Goal: Task Accomplishment & Management: Manage account settings

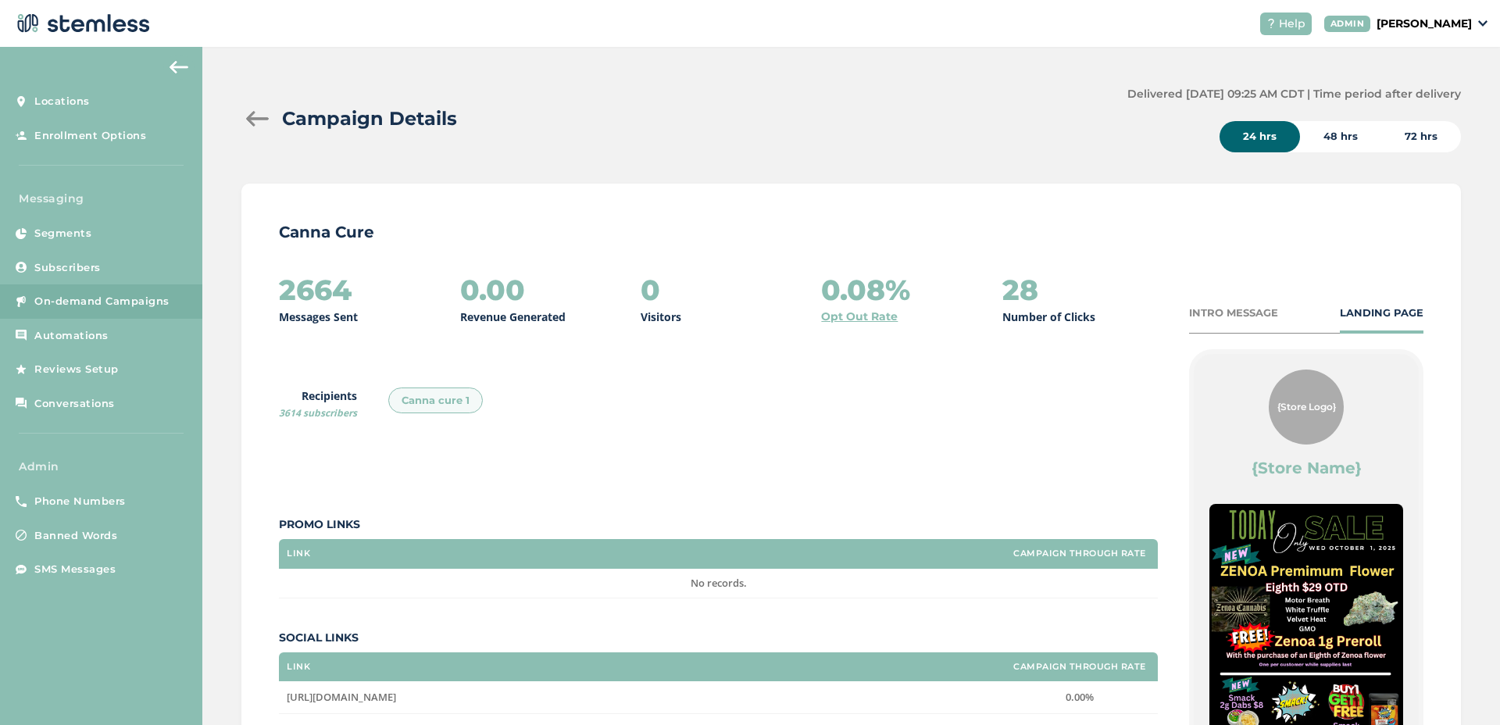
scroll to position [139, 0]
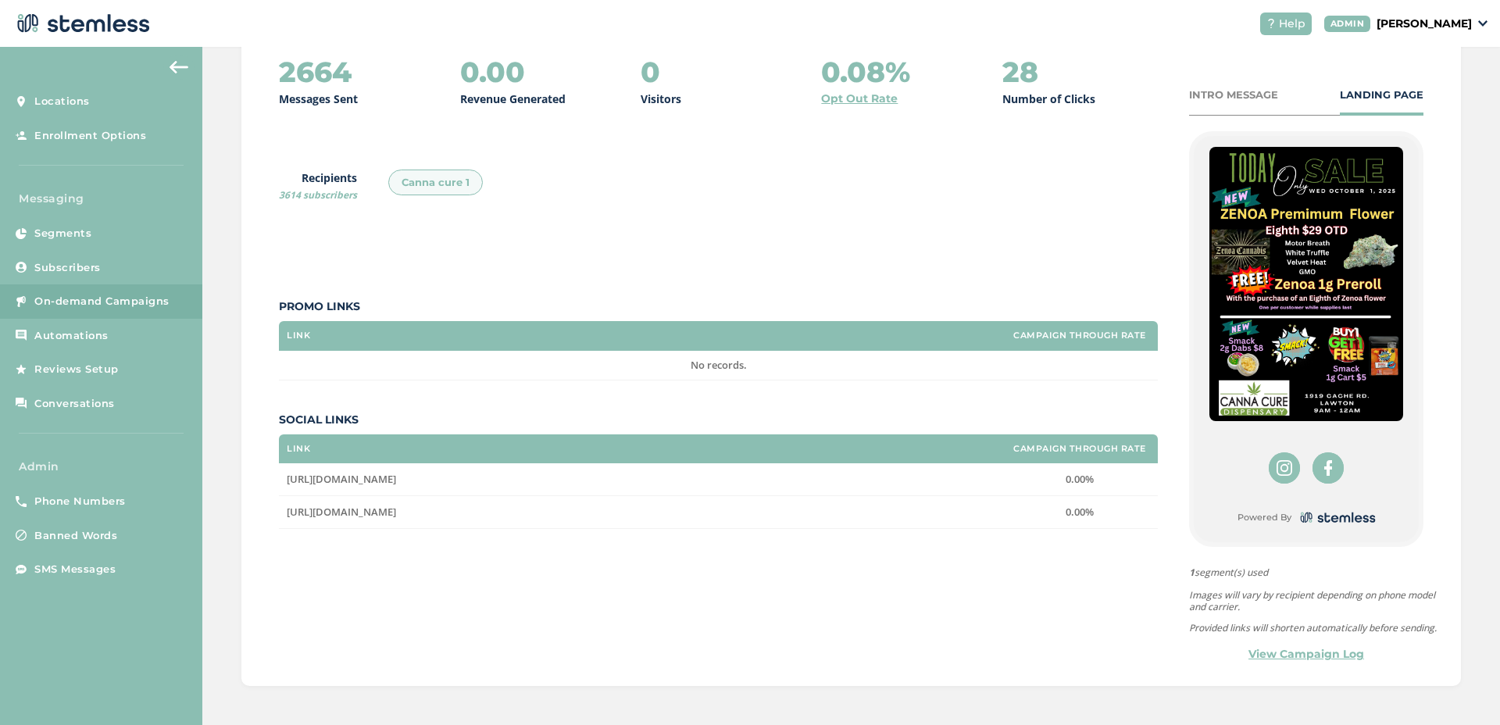
click at [164, 311] on link "On-demand Campaigns" at bounding box center [101, 301] width 202 height 34
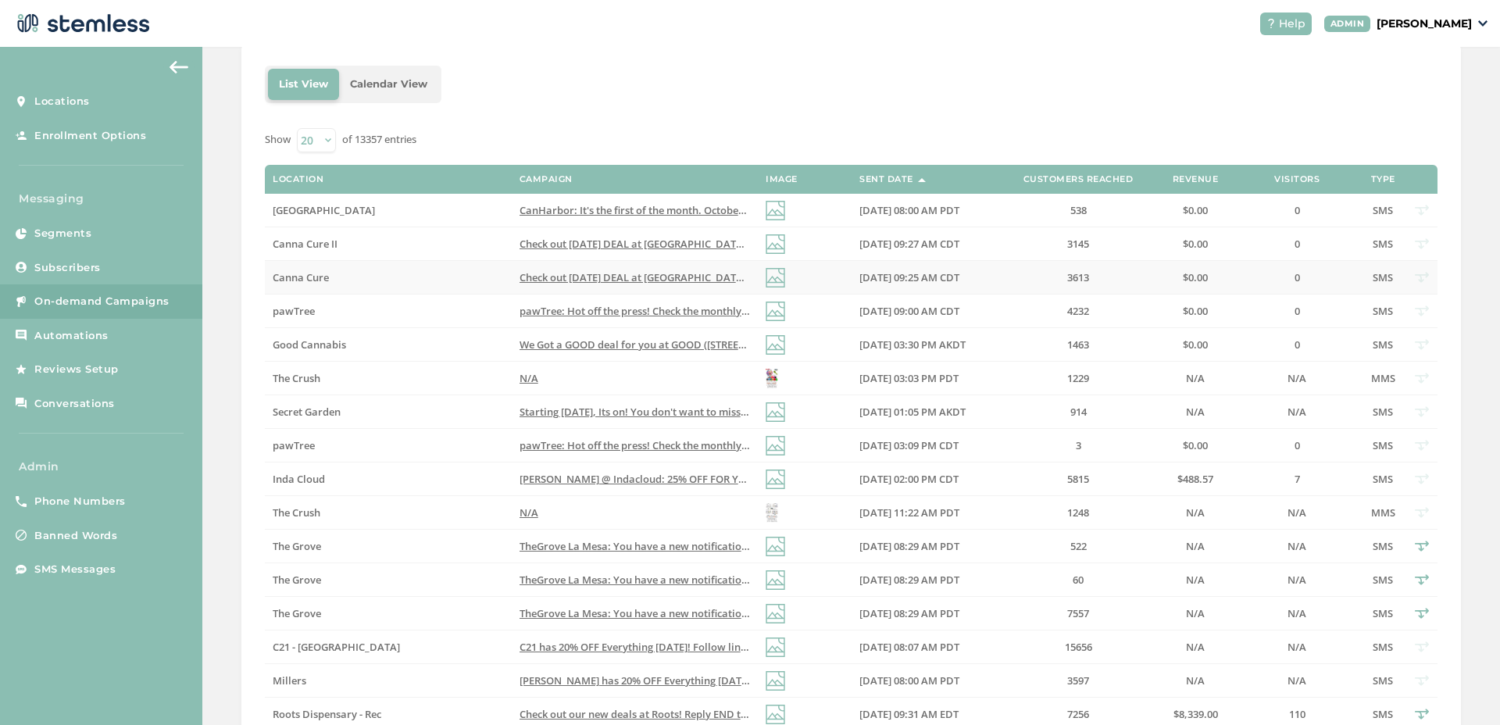
click at [607, 275] on span "Check out [DATE] DEAL at [GEOGRAPHIC_DATA], new location [STREET_ADDRESS] Reply…" at bounding box center [762, 277] width 484 height 14
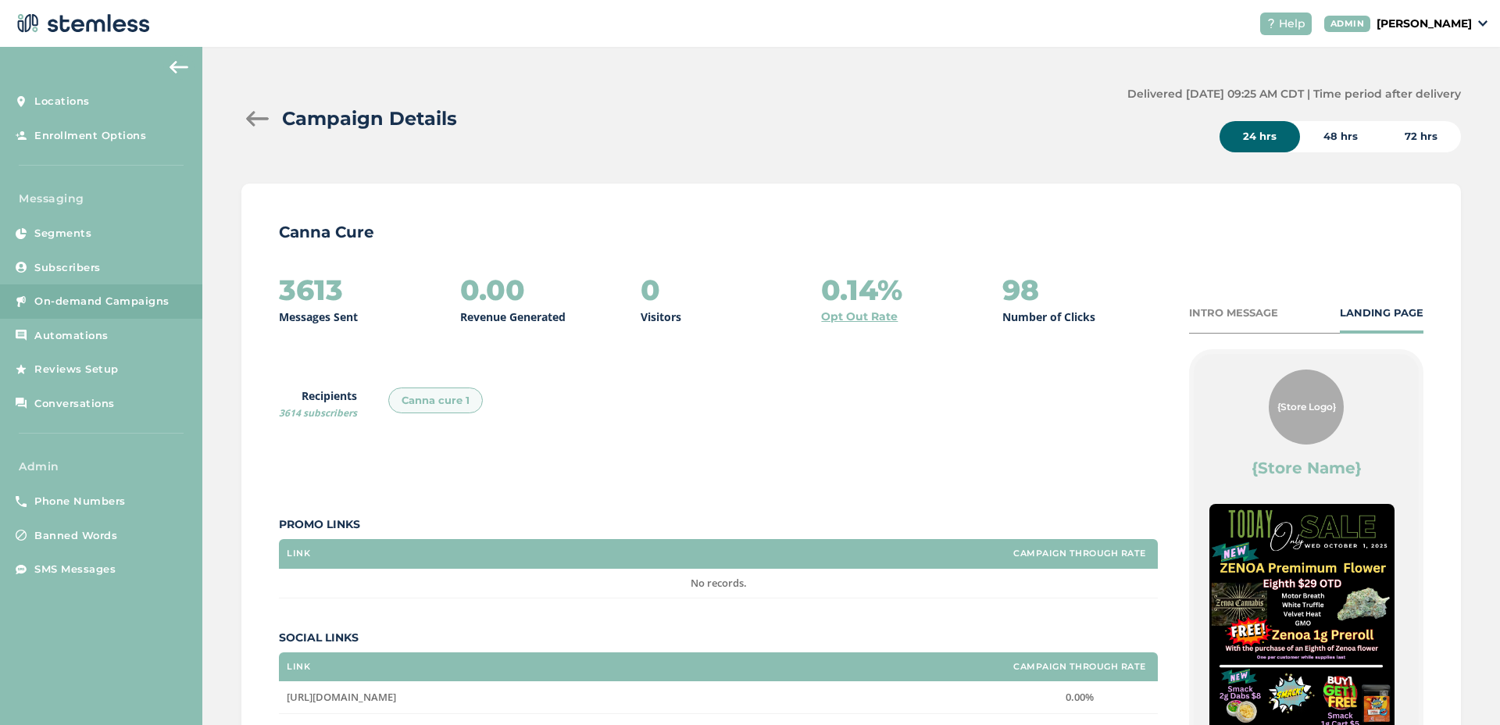
click at [260, 118] on div at bounding box center [256, 119] width 31 height 16
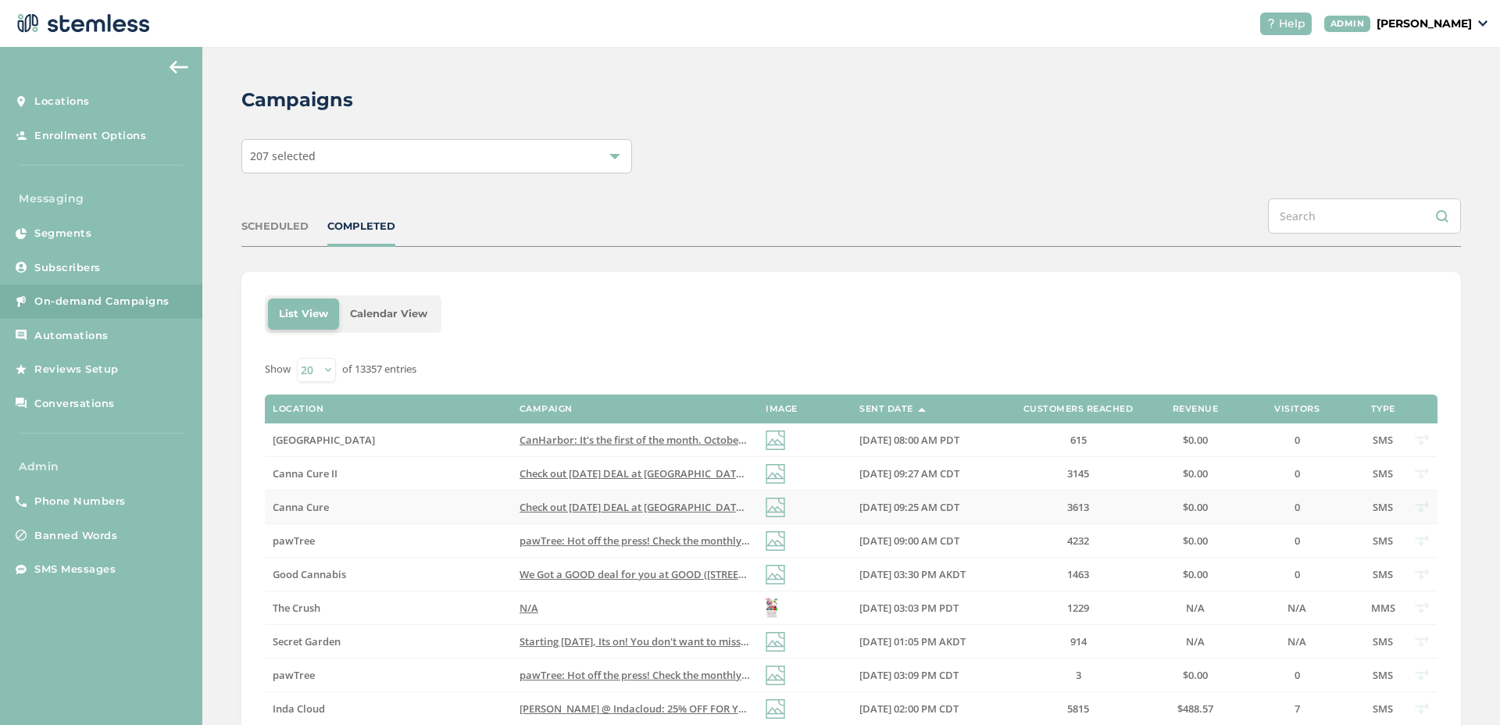
click at [977, 502] on label "[DATE] 09:25 AM CDT" at bounding box center [925, 507] width 133 height 13
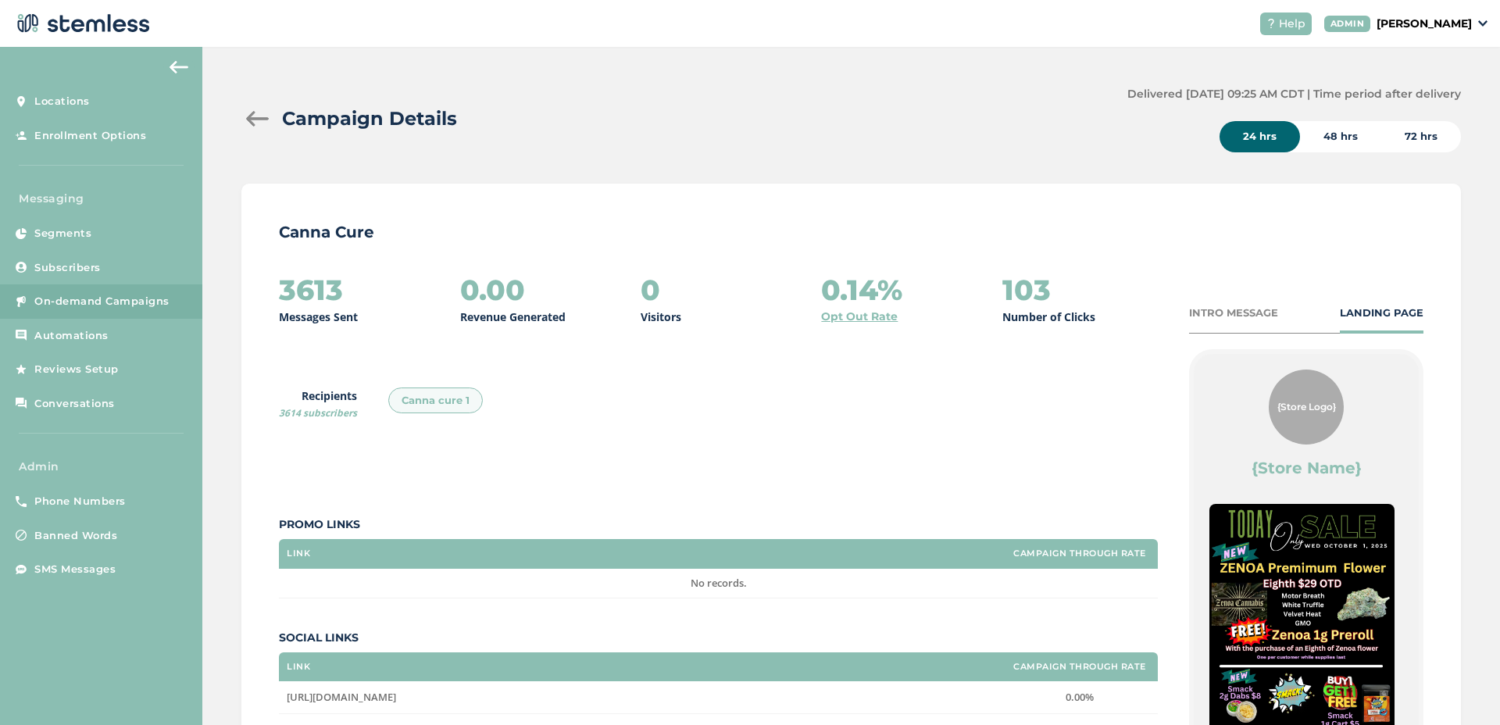
click at [260, 115] on div at bounding box center [256, 119] width 31 height 16
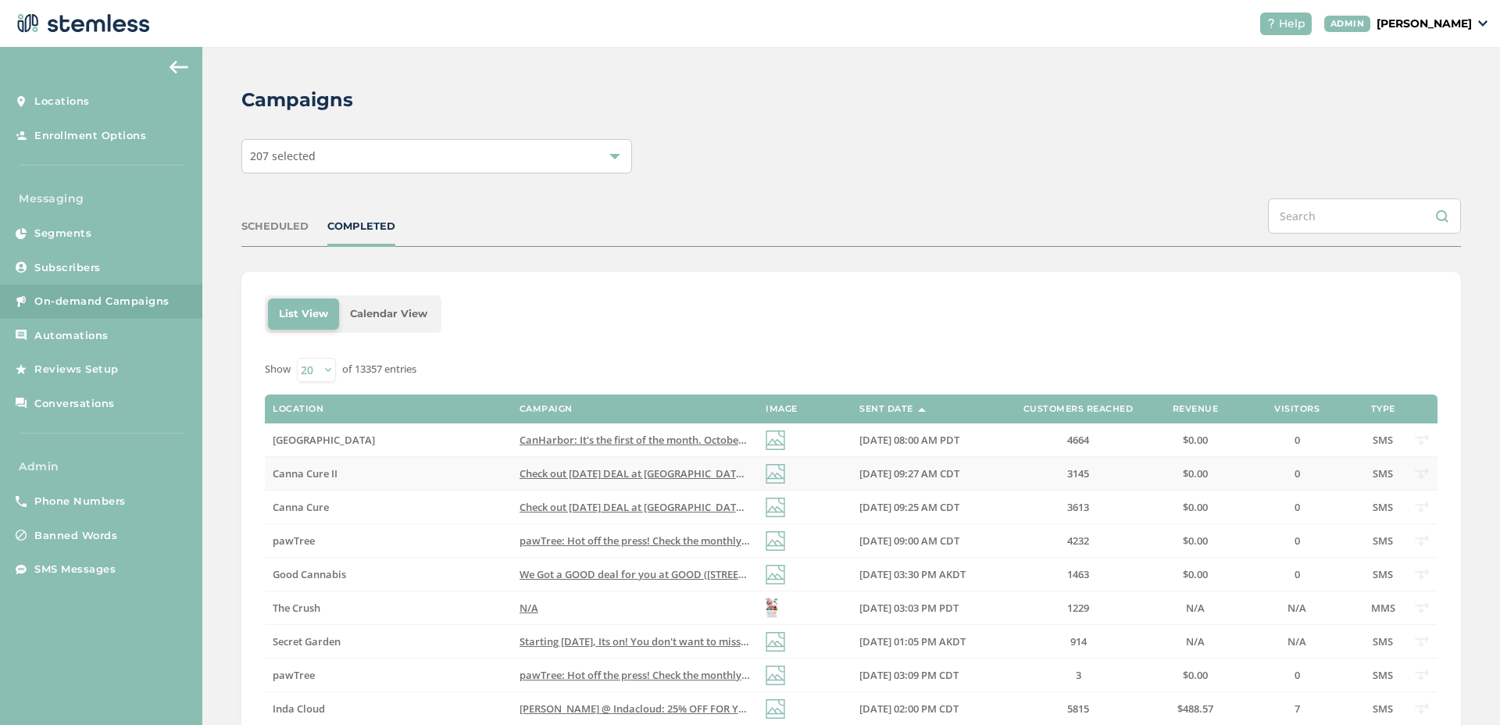
click at [1008, 479] on label "3145" at bounding box center [1078, 473] width 141 height 13
